Goal: Transaction & Acquisition: Purchase product/service

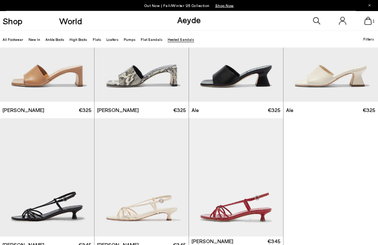
scroll to position [1144, 0]
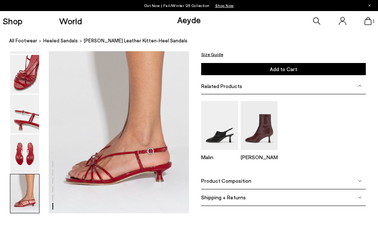
scroll to position [966, 0]
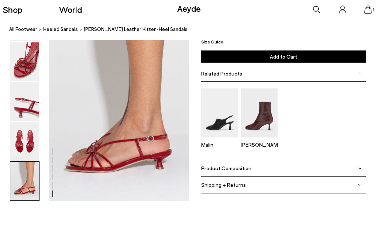
click at [223, 115] on img at bounding box center [219, 124] width 37 height 49
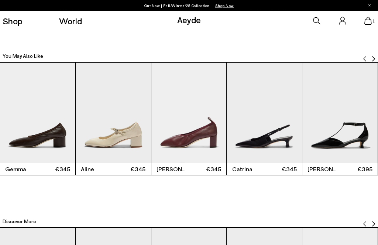
scroll to position [1169, 0]
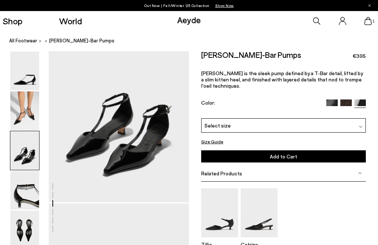
scroll to position [416, 0]
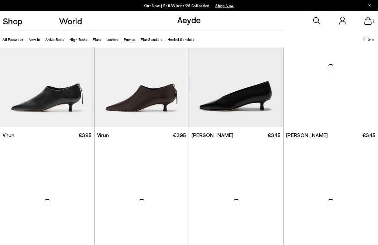
scroll to position [580, 0]
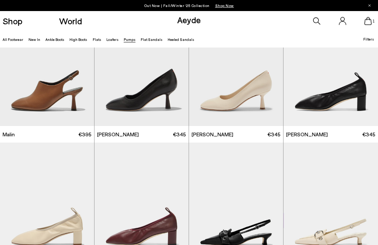
scroll to position [1039, 0]
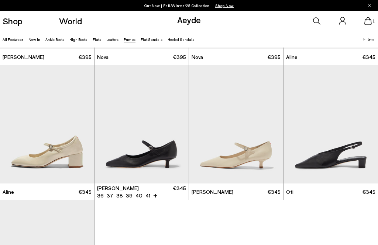
scroll to position [2301, 0]
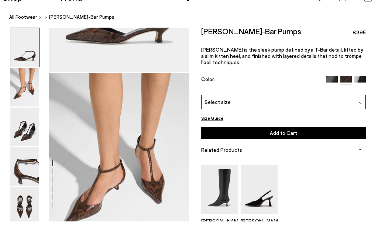
scroll to position [166, 0]
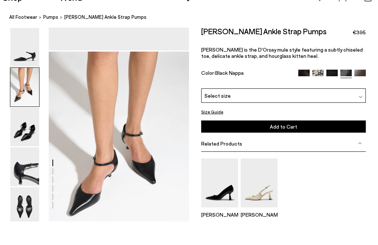
scroll to position [188, 0]
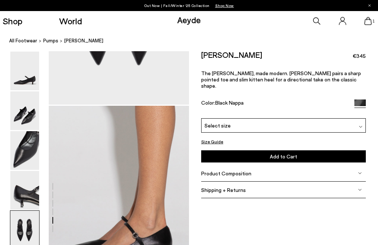
scroll to position [886, 0]
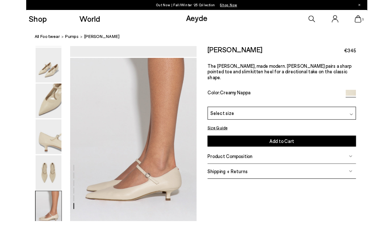
scroll to position [964, 1]
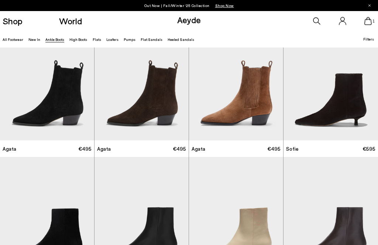
scroll to position [316, 0]
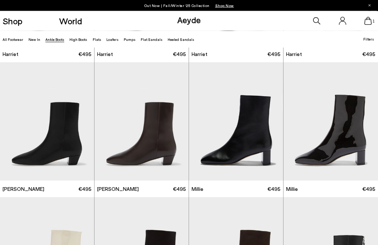
scroll to position [934, 0]
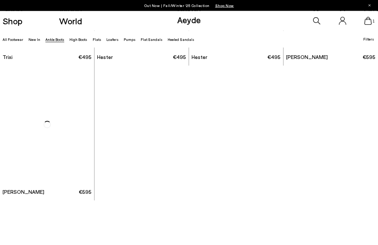
scroll to position [2817, 0]
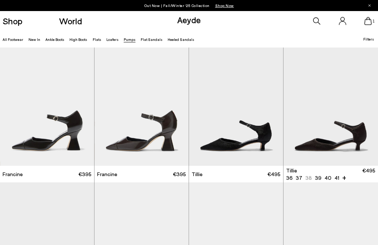
scroll to position [639, 0]
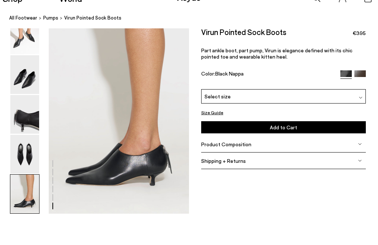
scroll to position [965, 0]
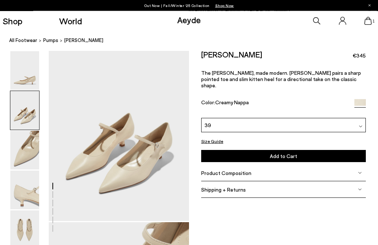
scroll to position [203, 0]
